Goal: Find specific page/section

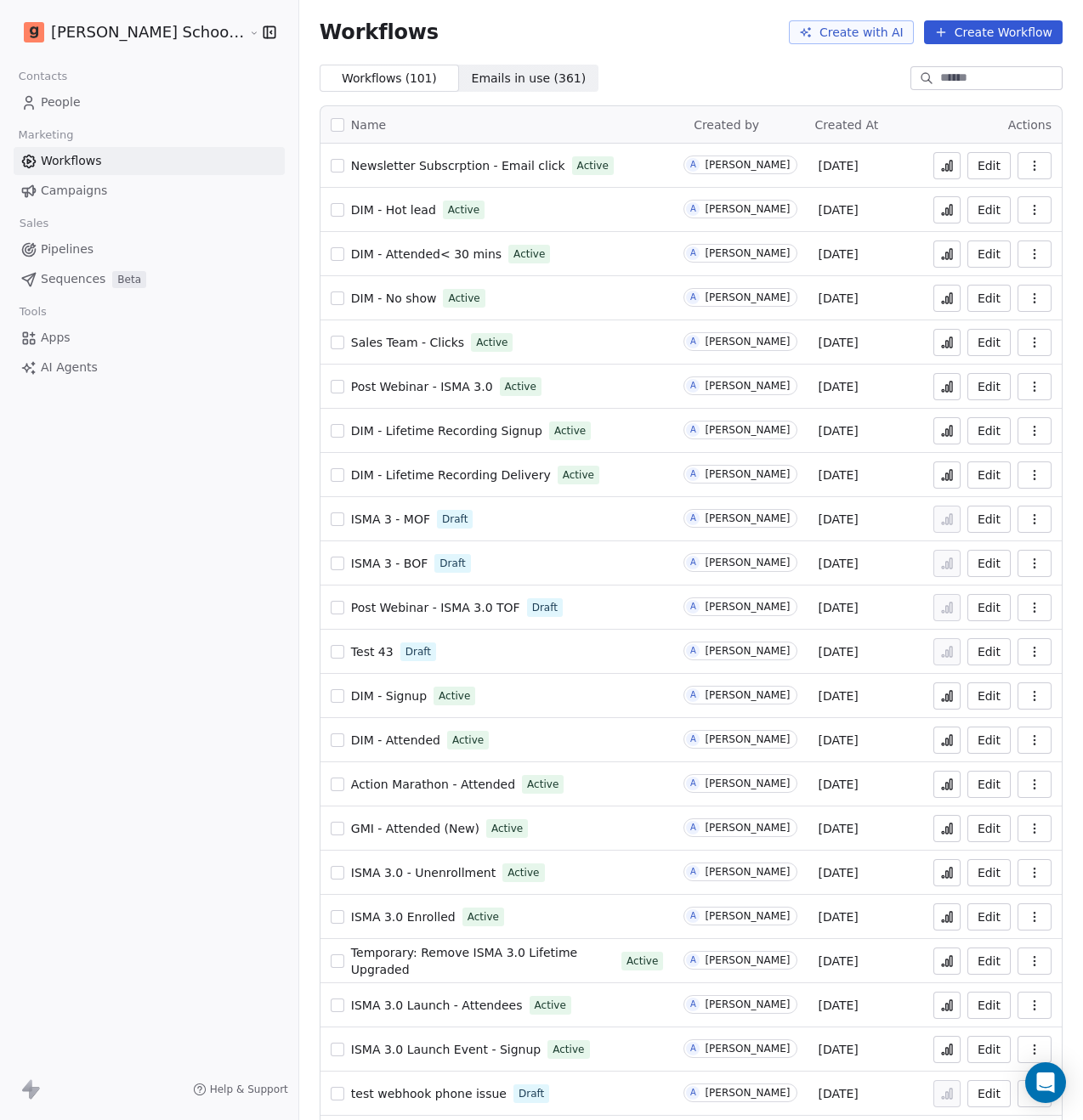
click at [351, 162] on span "Newsletter Subscrption - Email click" at bounding box center [458, 166] width 215 height 13
click at [940, 79] on input at bounding box center [1000, 79] width 119 height 17
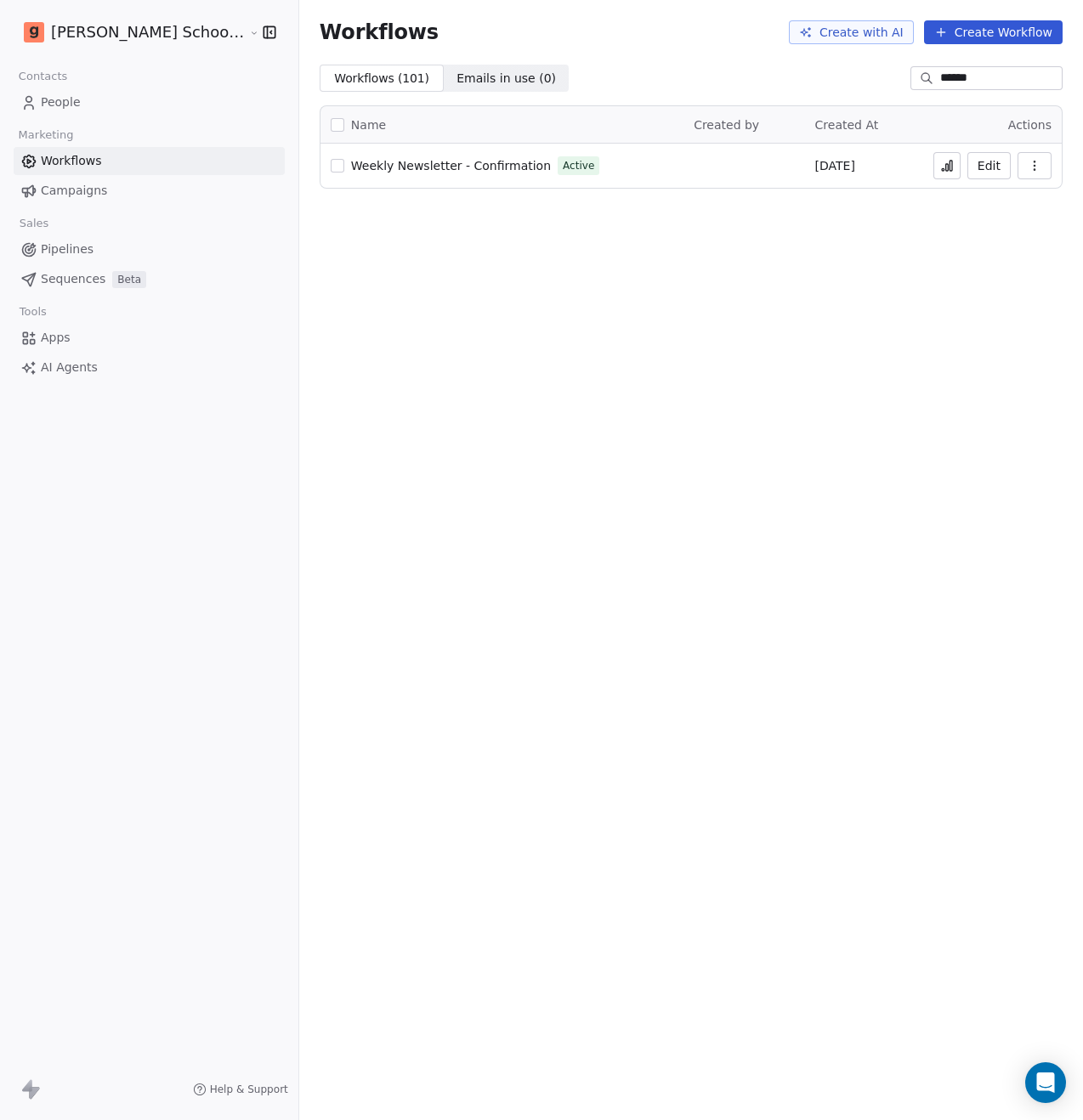
type input "******"
click at [353, 169] on span "Weekly Newsletter - Confirmation" at bounding box center [450, 166] width 199 height 13
